Goal: Use online tool/utility: Utilize a website feature to perform a specific function

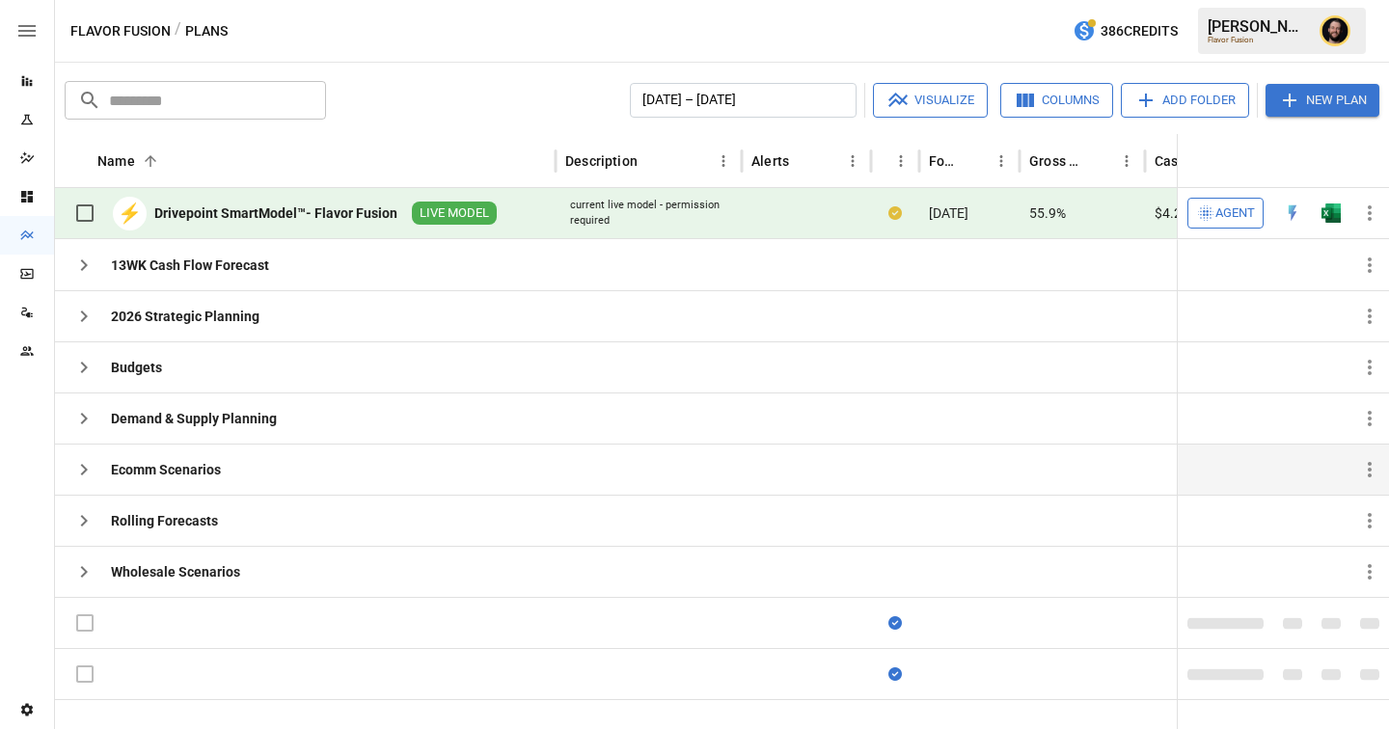
click at [86, 470] on icon "button" at bounding box center [84, 470] width 7 height 12
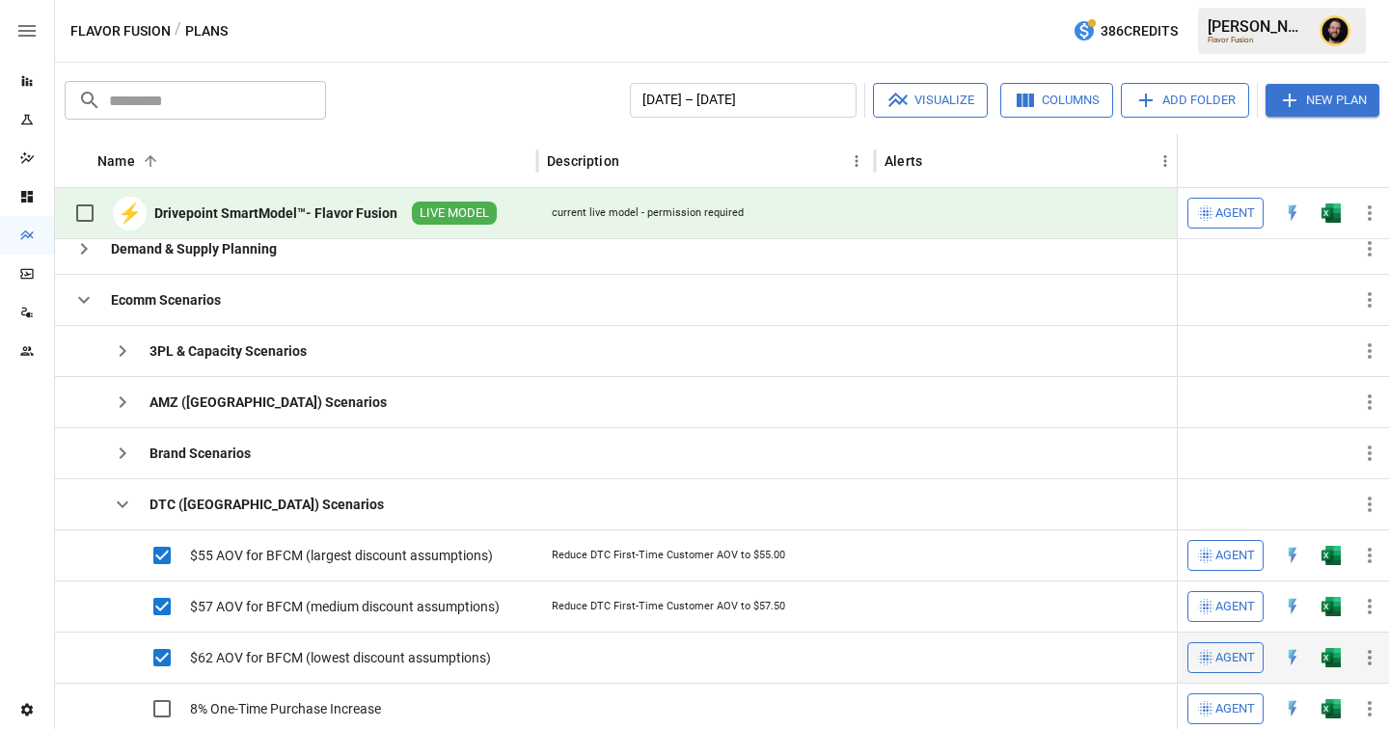
scroll to position [140, 0]
click at [124, 505] on icon "button" at bounding box center [123, 505] width 12 height 7
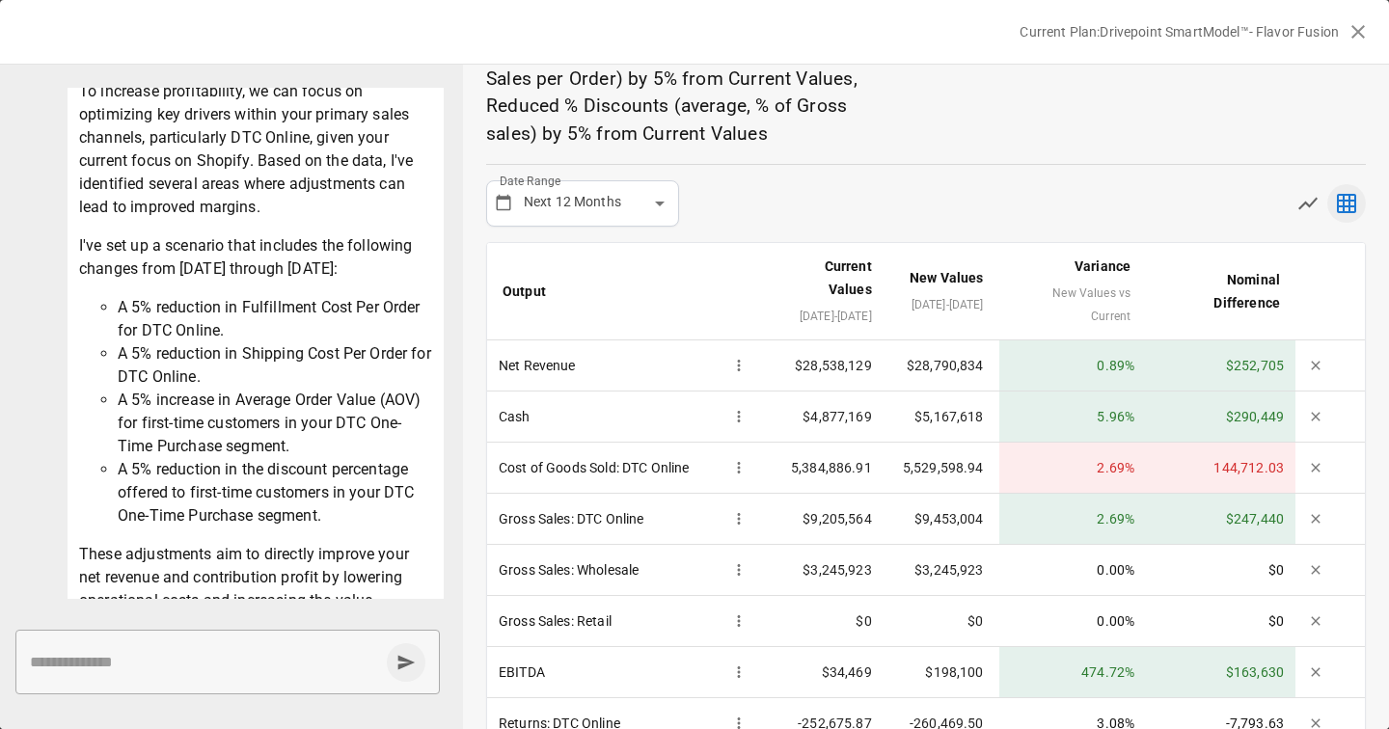
scroll to position [443, 0]
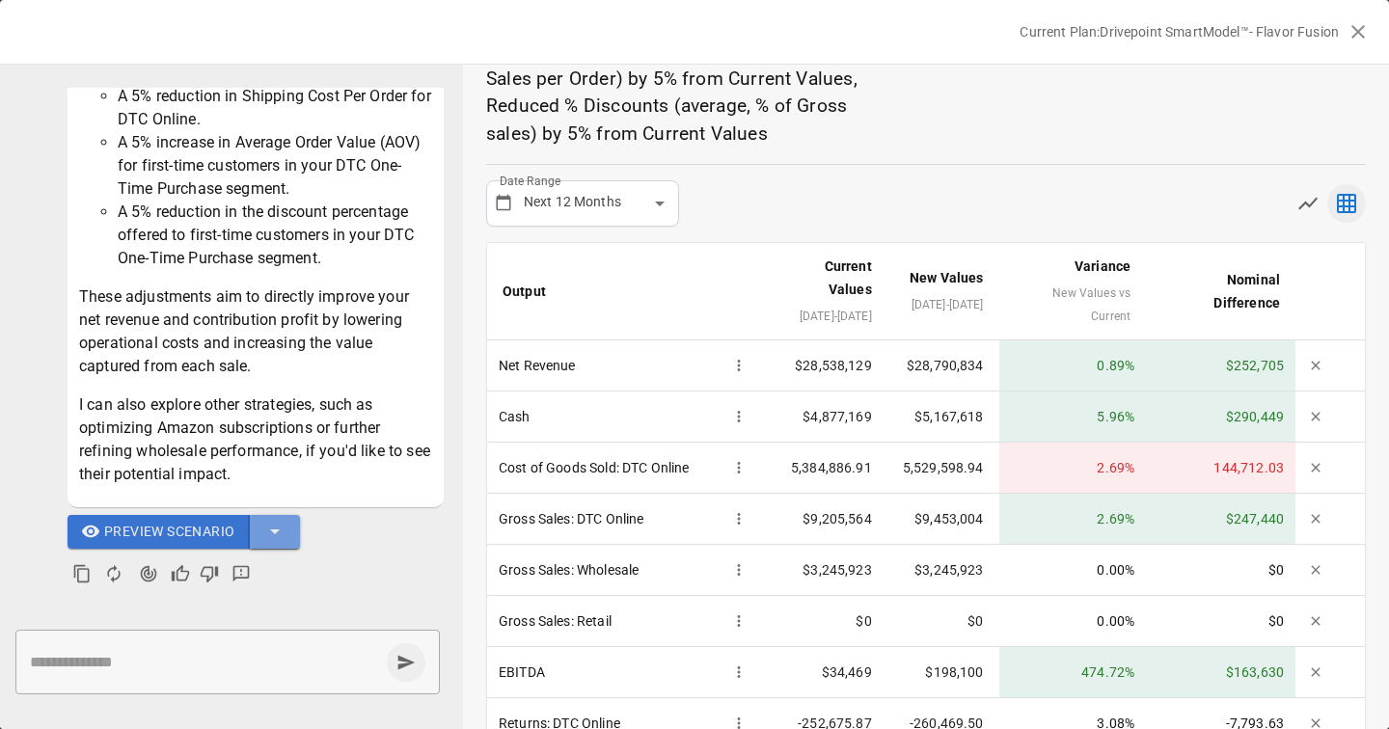
click at [276, 533] on icon "button" at bounding box center [275, 532] width 10 height 5
click at [788, 235] on div at bounding box center [694, 364] width 1389 height 729
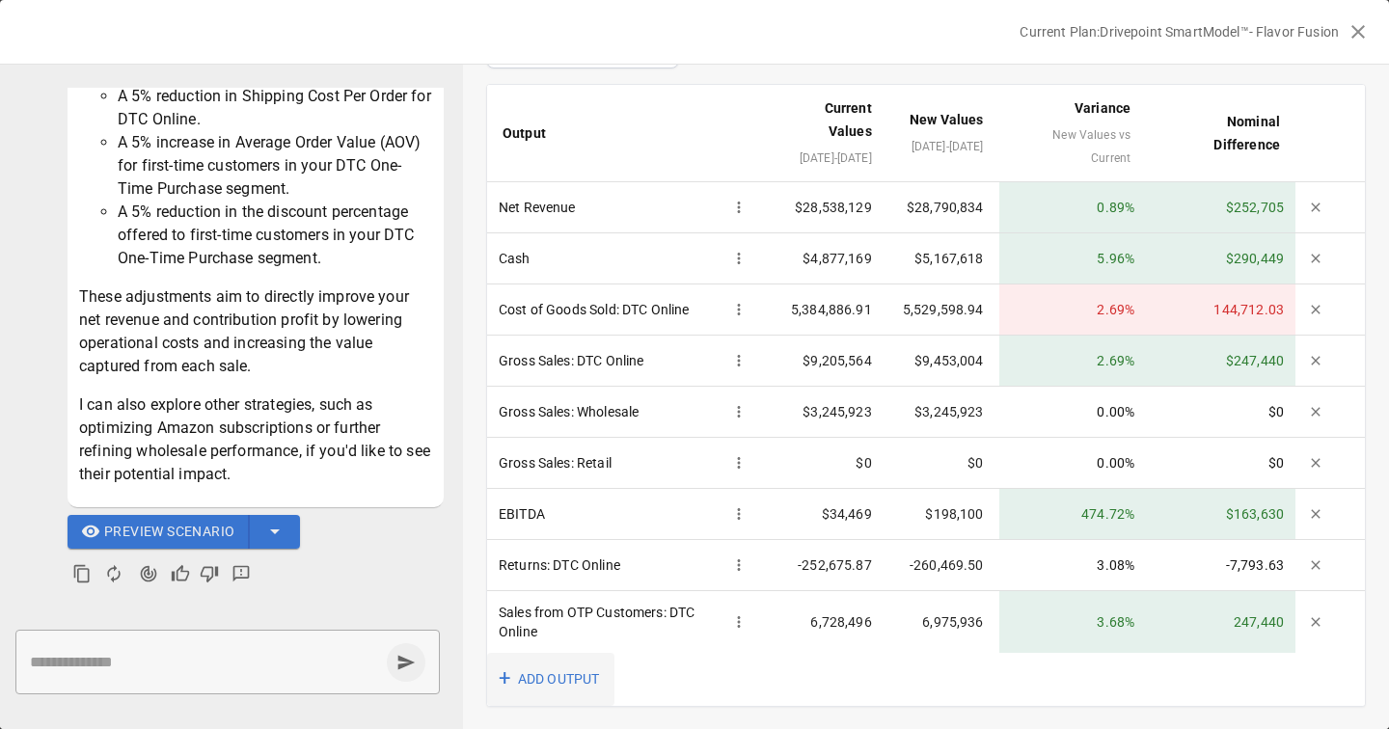
click at [559, 676] on button "+ ADD OUTPUT" at bounding box center [550, 679] width 127 height 53
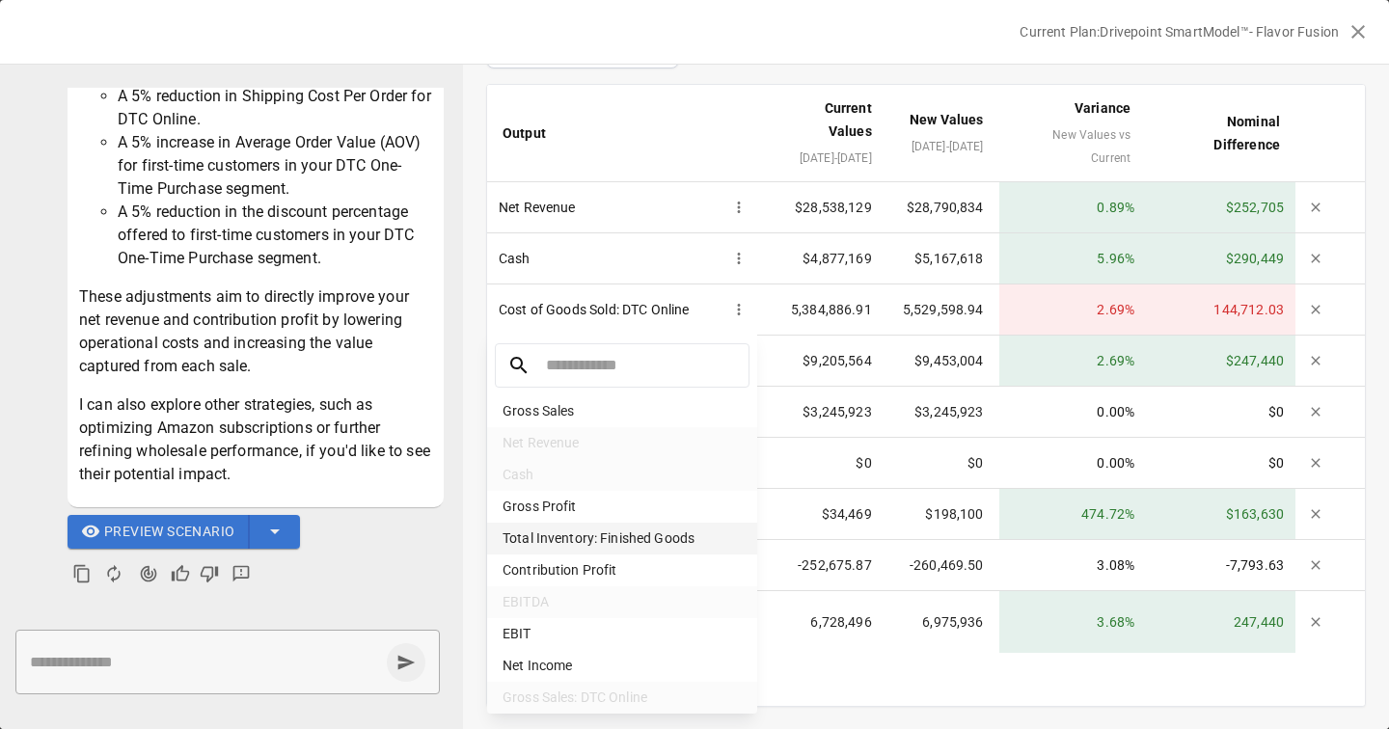
click at [652, 535] on li "Total Inventory: Finished Goods" at bounding box center [622, 539] width 270 height 32
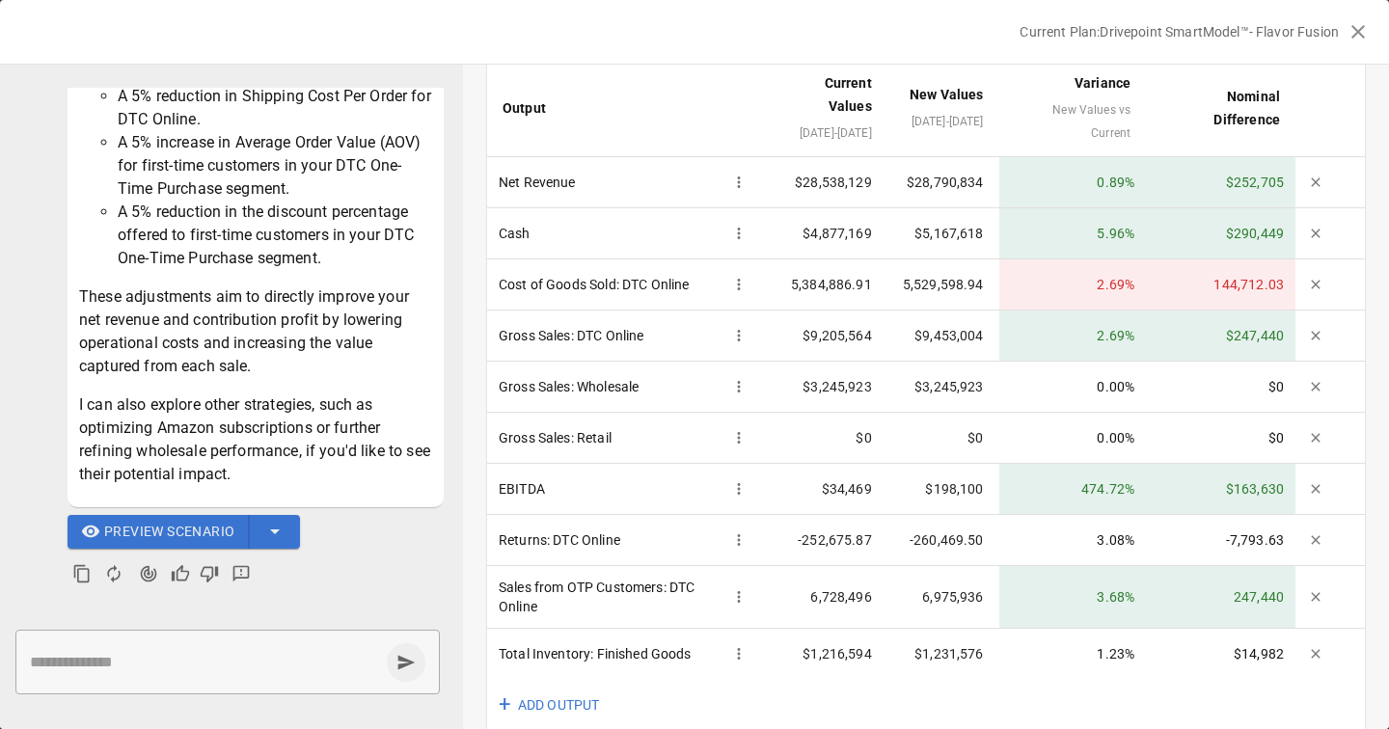
scroll to position [362, 0]
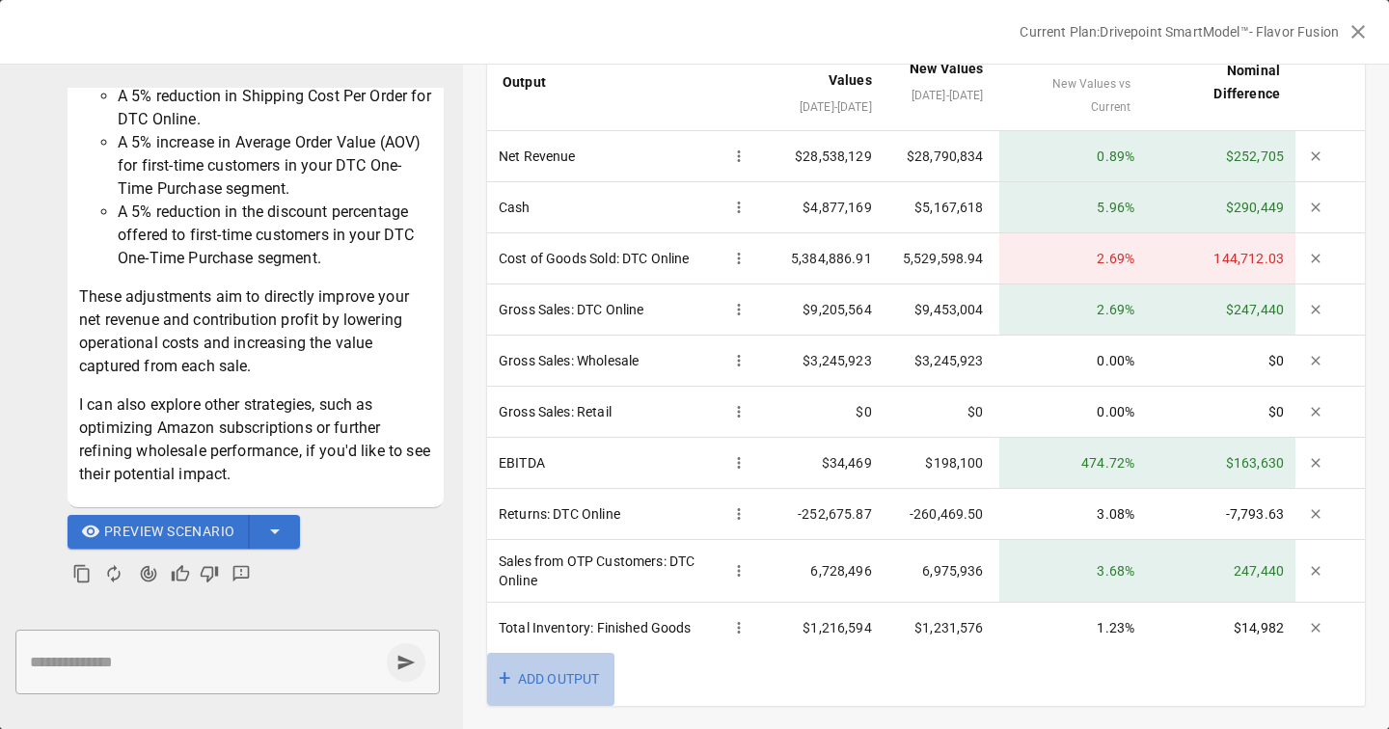
click at [545, 672] on button "+ ADD OUTPUT" at bounding box center [550, 679] width 127 height 53
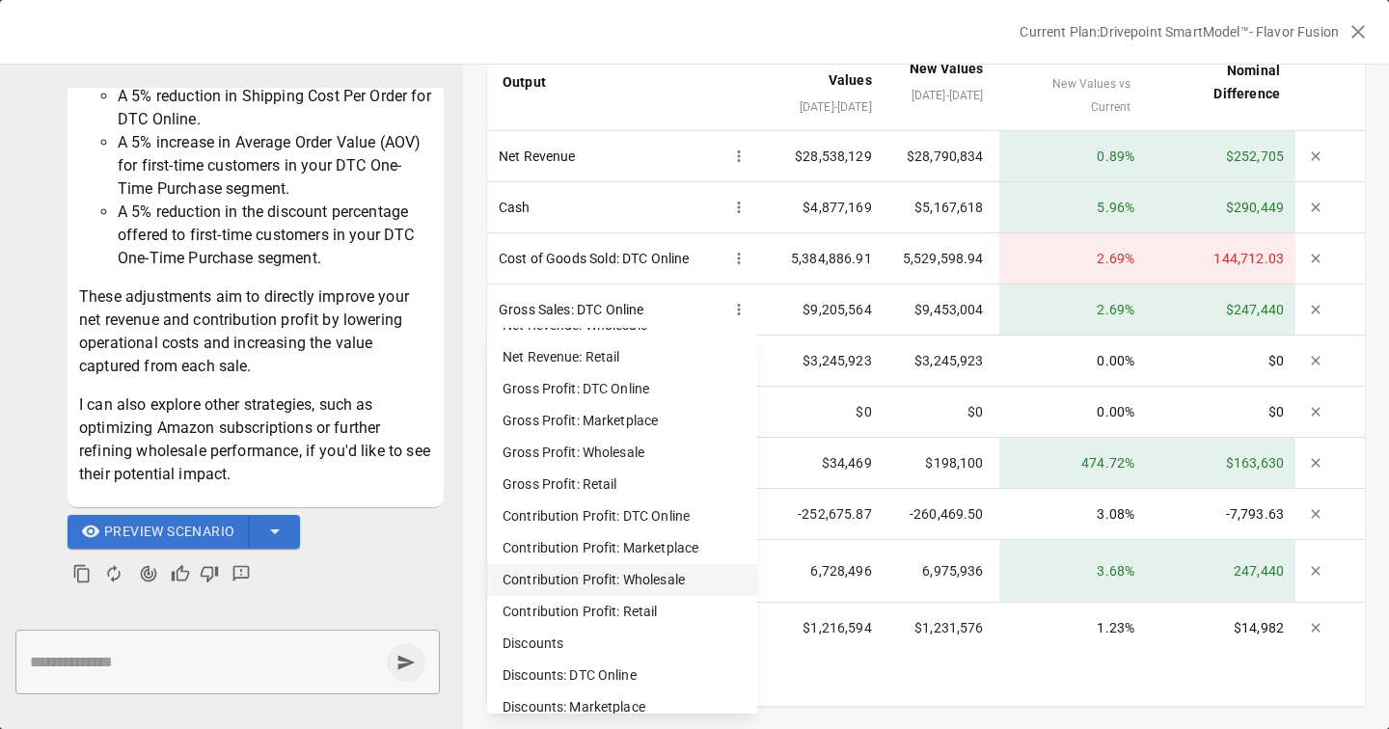
scroll to position [604, 0]
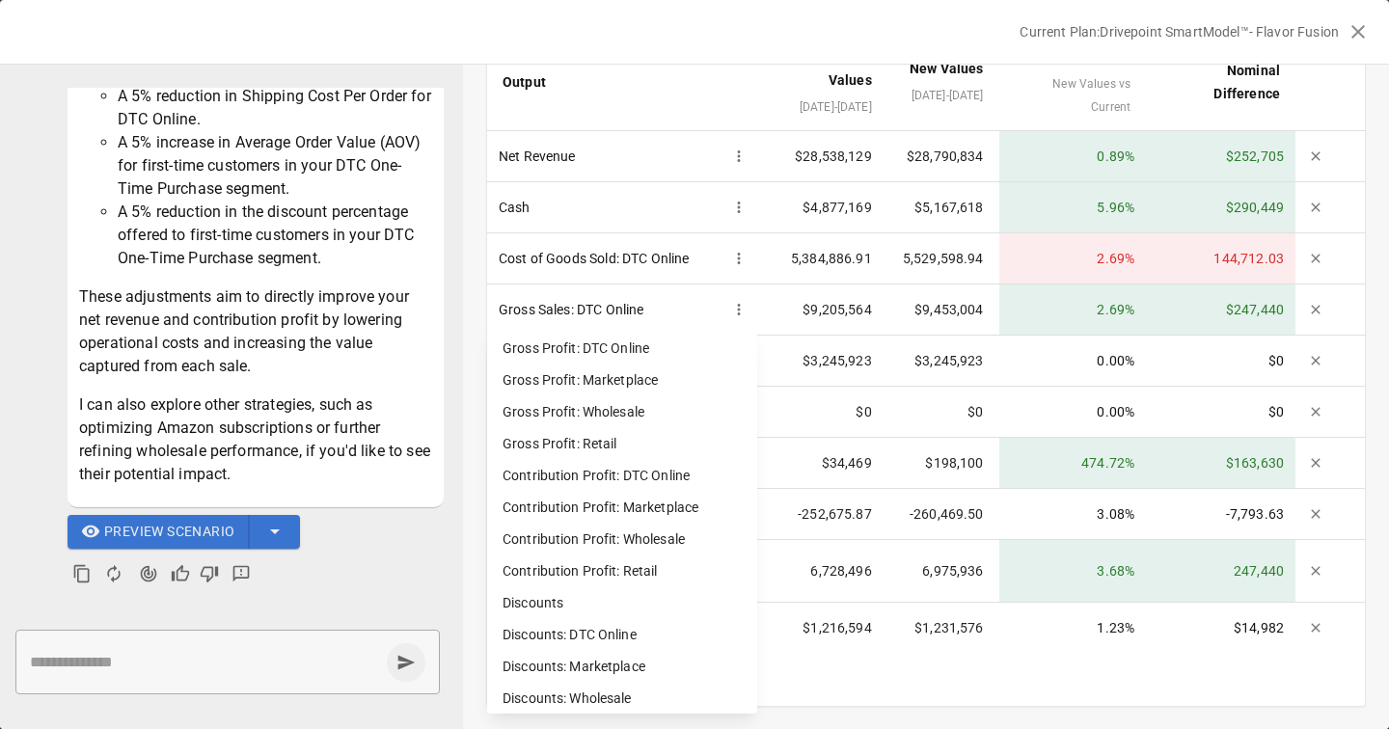
click at [944, 672] on div at bounding box center [694, 364] width 1389 height 729
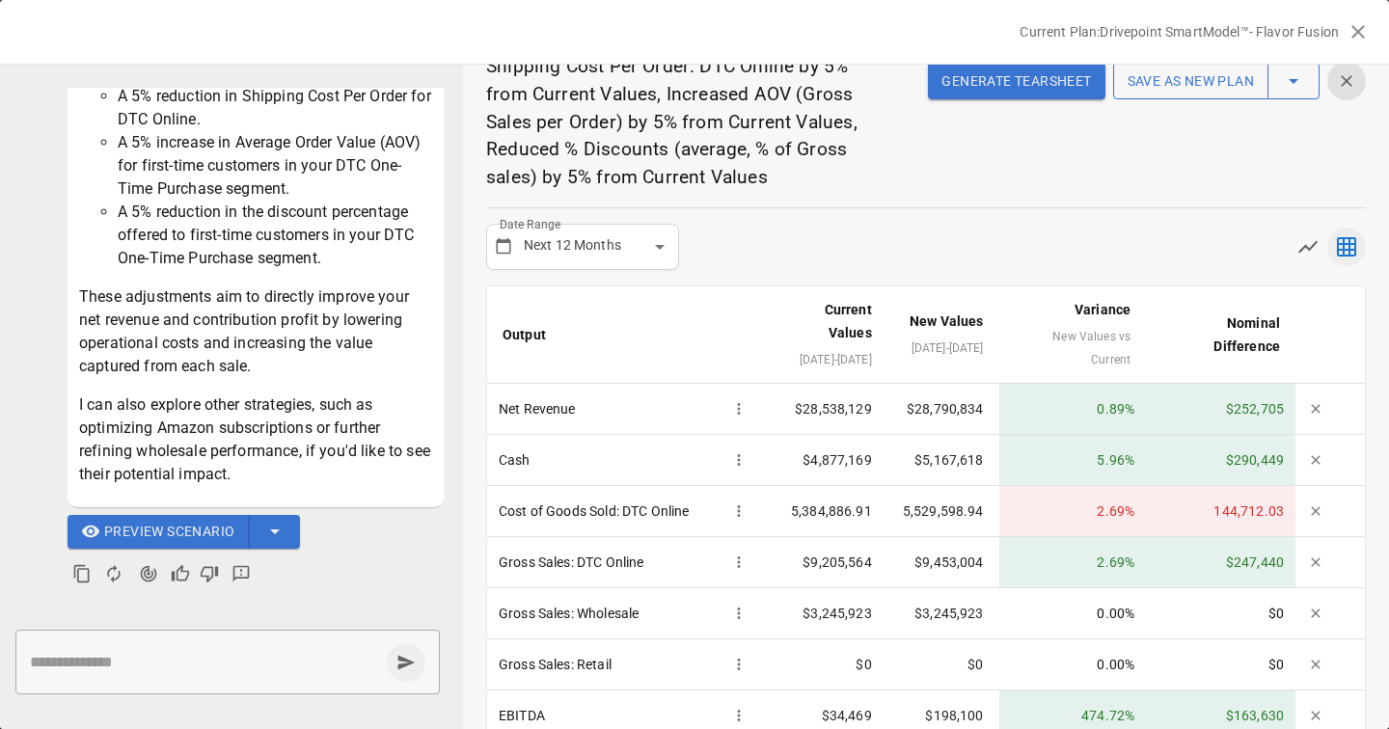
scroll to position [0, 0]
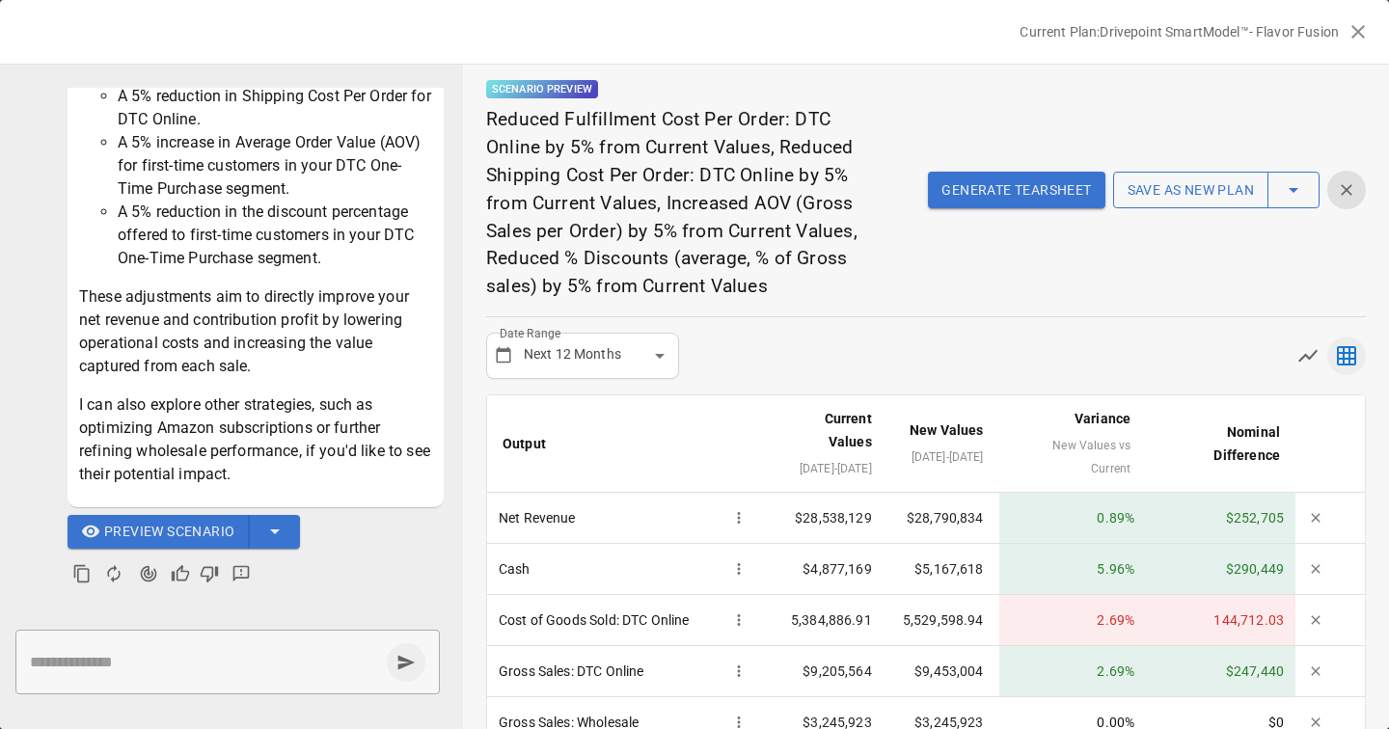
click at [1008, 201] on button "Generate Tearsheet" at bounding box center [1016, 190] width 177 height 37
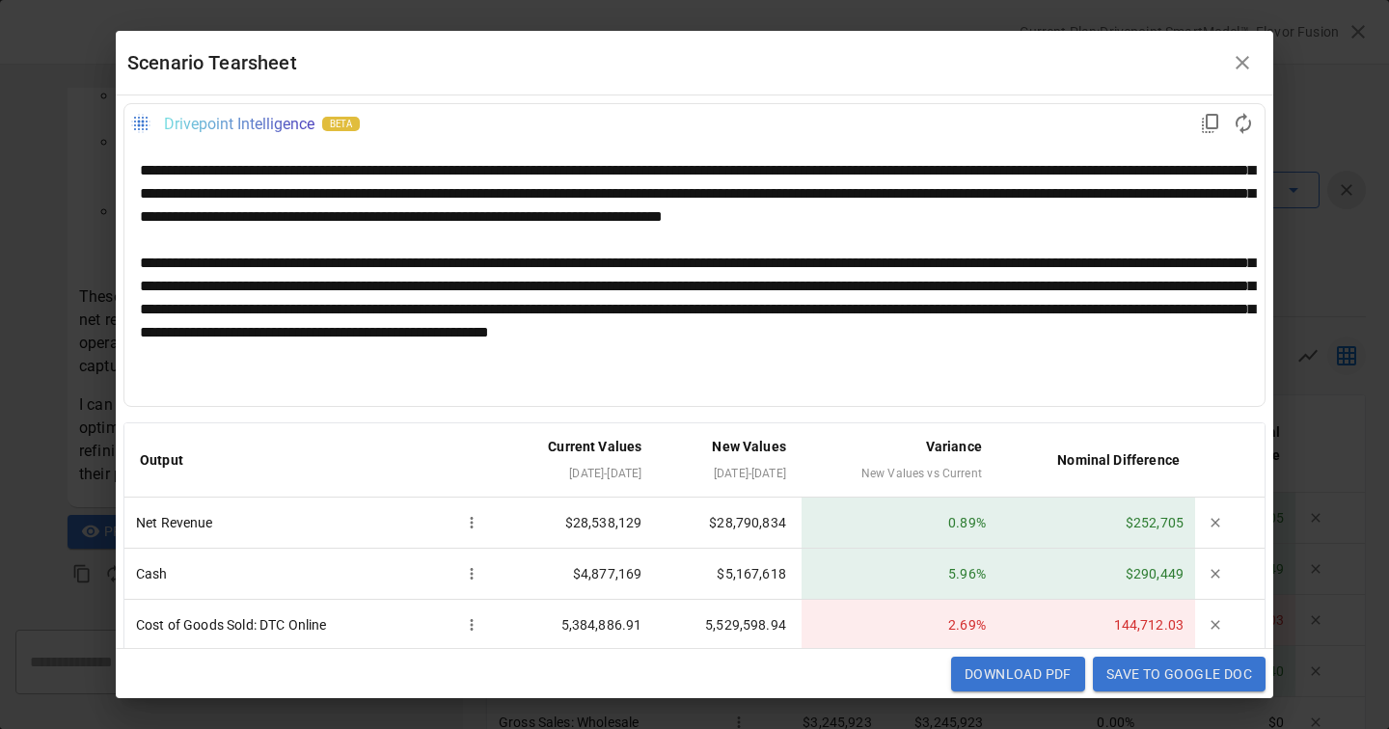
click at [362, 309] on div at bounding box center [694, 275] width 1109 height 232
click at [367, 309] on div at bounding box center [694, 275] width 1109 height 232
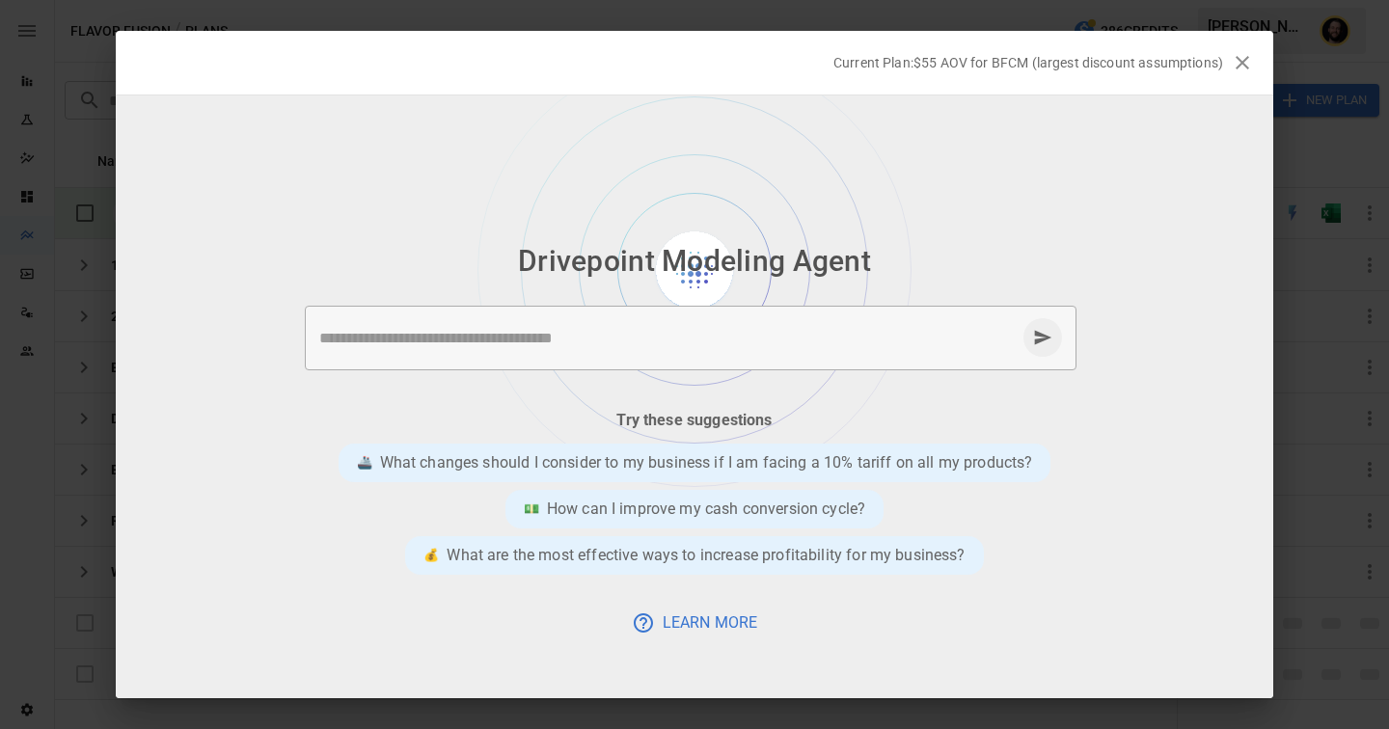
scroll to position [0, 5]
click at [533, 329] on textarea at bounding box center [667, 338] width 697 height 22
click at [556, 339] on textarea at bounding box center [667, 338] width 697 height 22
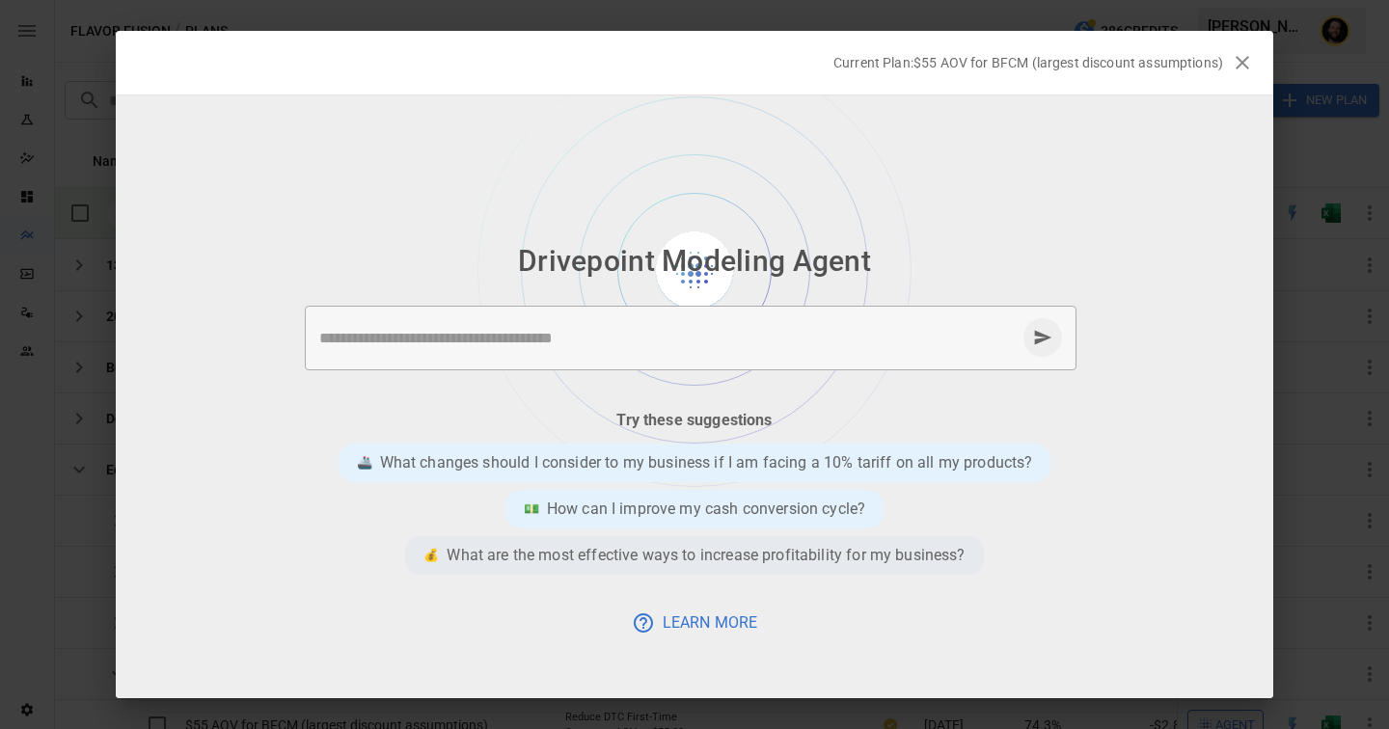
click at [604, 542] on div "💰 What are the most effective ways to increase profitability for my business?" at bounding box center [694, 555] width 578 height 39
